Goal: Find specific page/section: Locate a particular part of the current website

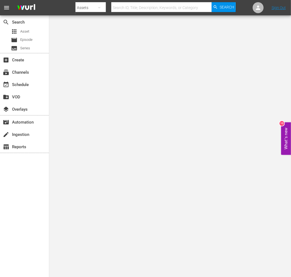
click at [154, 12] on div at bounding box center [156, 13] width 160 height 2
click at [154, 9] on input "text" at bounding box center [161, 7] width 100 height 13
paste input "Tattoo Connection"
type input "tattoo connection"
click at [226, 9] on span "Search" at bounding box center [227, 7] width 15 height 10
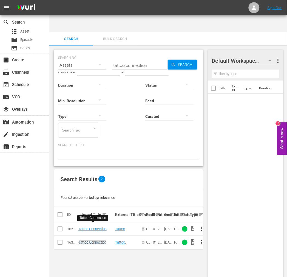
click at [96, 240] on link "Tattoo Connection" at bounding box center [92, 242] width 28 height 4
drag, startPoint x: 146, startPoint y: 48, endPoint x: 149, endPoint y: 47, distance: 3.2
click at [146, 59] on input "tattoo connection" at bounding box center [140, 65] width 56 height 13
drag, startPoint x: 150, startPoint y: 47, endPoint x: 97, endPoint y: 57, distance: 53.9
click at [97, 57] on div "SEARCH BY Search By Assets Search ID, Title, Description, Keywords, or Category…" at bounding box center [128, 108] width 149 height 116
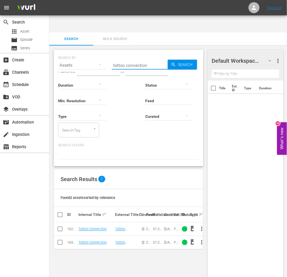
paste input "Texas Terror"
type input "Texas Terror"
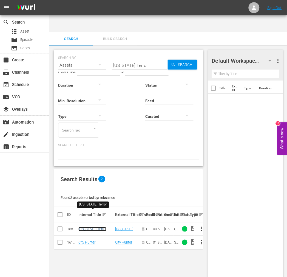
click at [83, 227] on link "Texas Terror" at bounding box center [92, 229] width 28 height 4
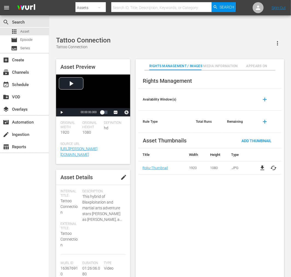
click at [168, 191] on div "Rights Management Availability Window(s) add Rule Type Total Runs Remaining add…" at bounding box center [210, 177] width 149 height 215
click at [163, 178] on div "Rights Management Availability Window(s) add Rule Type Total Runs Remaining add…" at bounding box center [210, 177] width 149 height 215
click at [218, 187] on div "Rights Management Availability Window(s) add Rule Type Total Runs Remaining add…" at bounding box center [210, 177] width 149 height 215
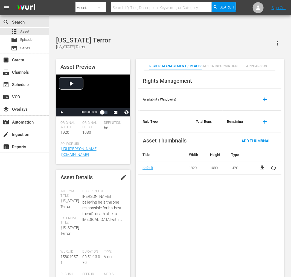
click at [205, 204] on div "Rights Management Availability Window(s) add Rule Type Total Runs Remaining add…" at bounding box center [210, 177] width 149 height 215
click at [262, 202] on div "Rights Management Availability Window(s) add Rule Type Total Runs Remaining add…" at bounding box center [210, 177] width 149 height 215
